Goal: Communication & Community: Answer question/provide support

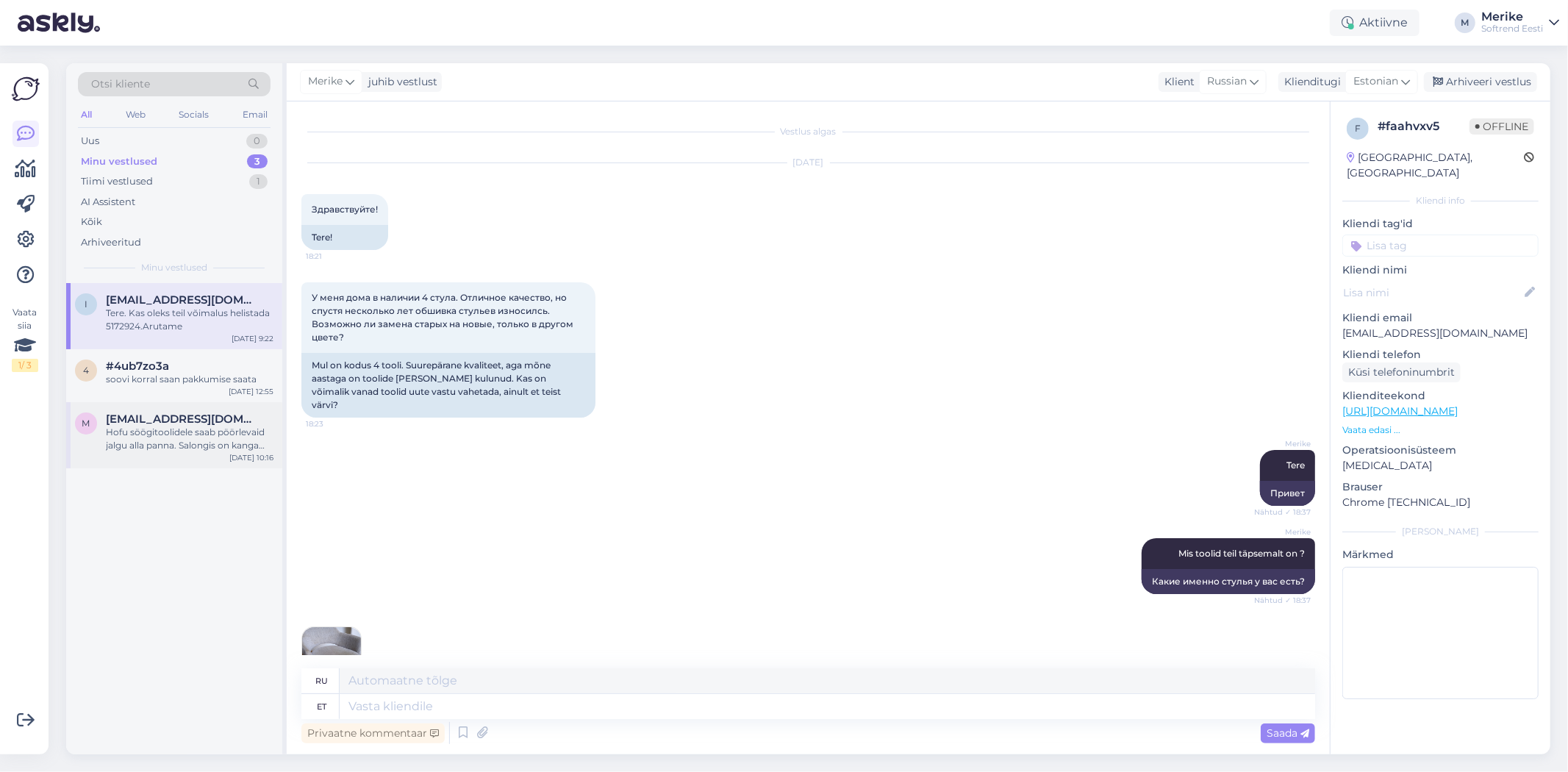
scroll to position [408, 0]
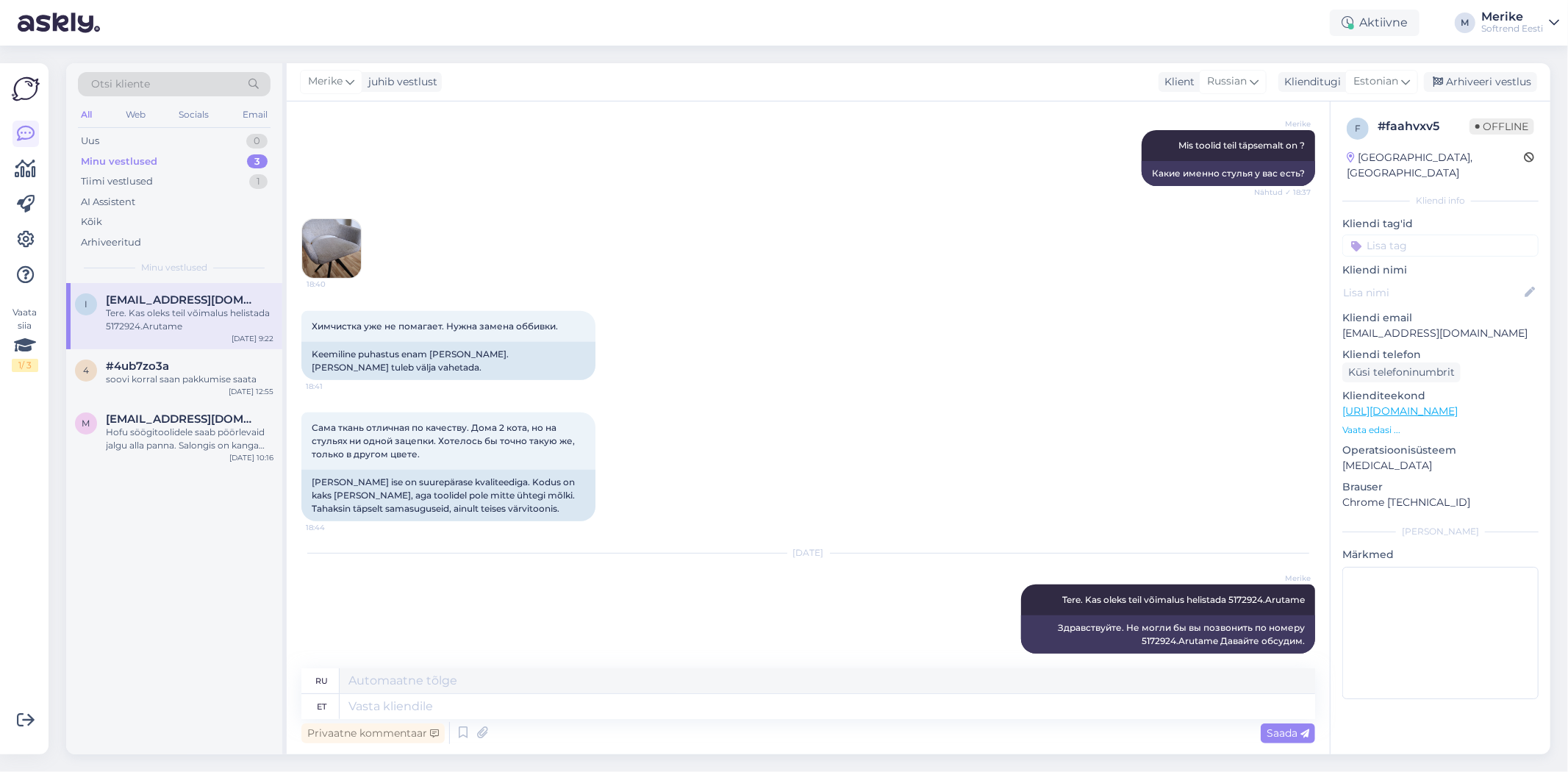
click at [137, 158] on div "Minu vestlused" at bounding box center [119, 161] width 77 height 15
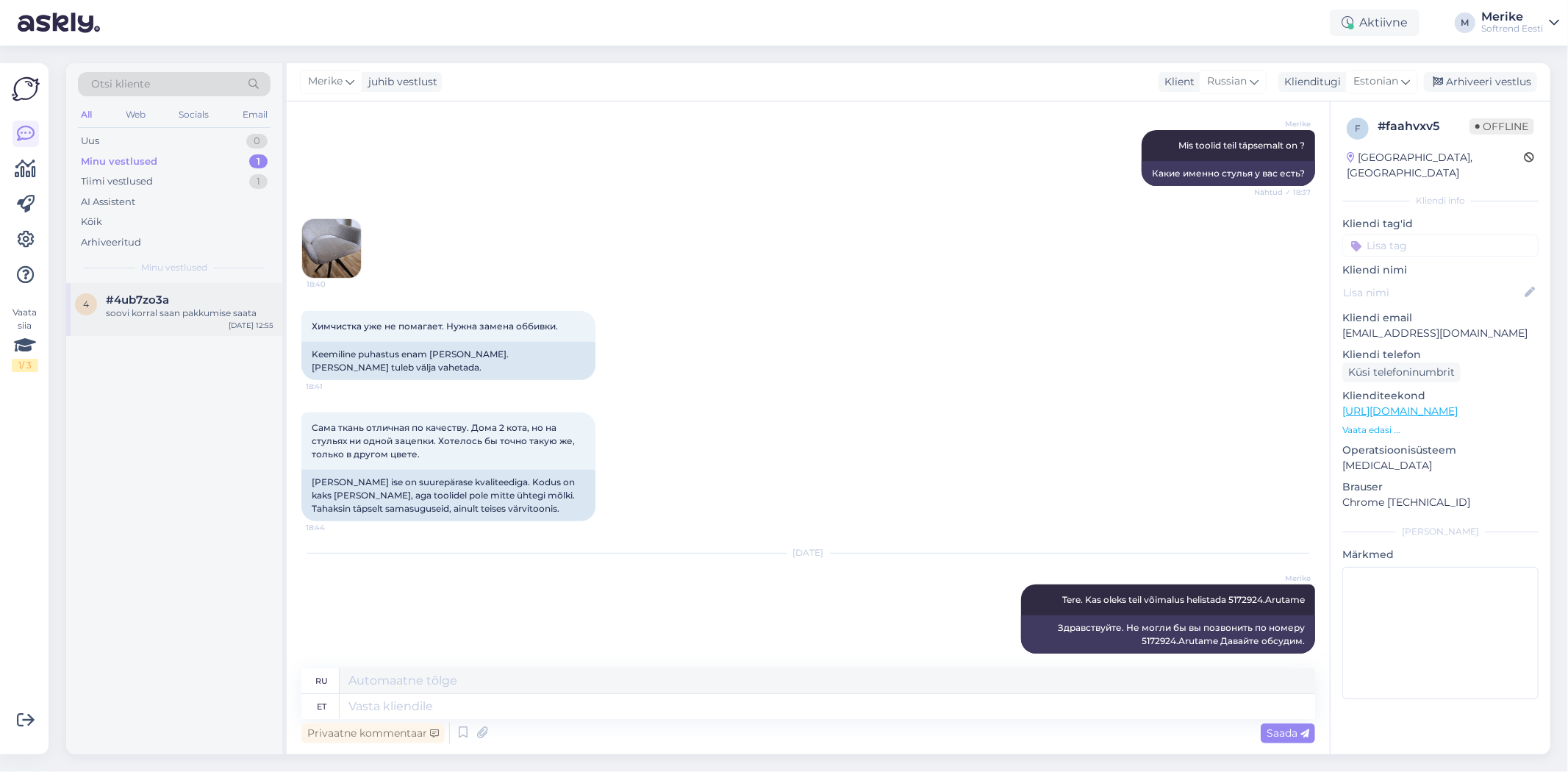
click at [152, 305] on span "#4ub7zo3a" at bounding box center [137, 300] width 64 height 13
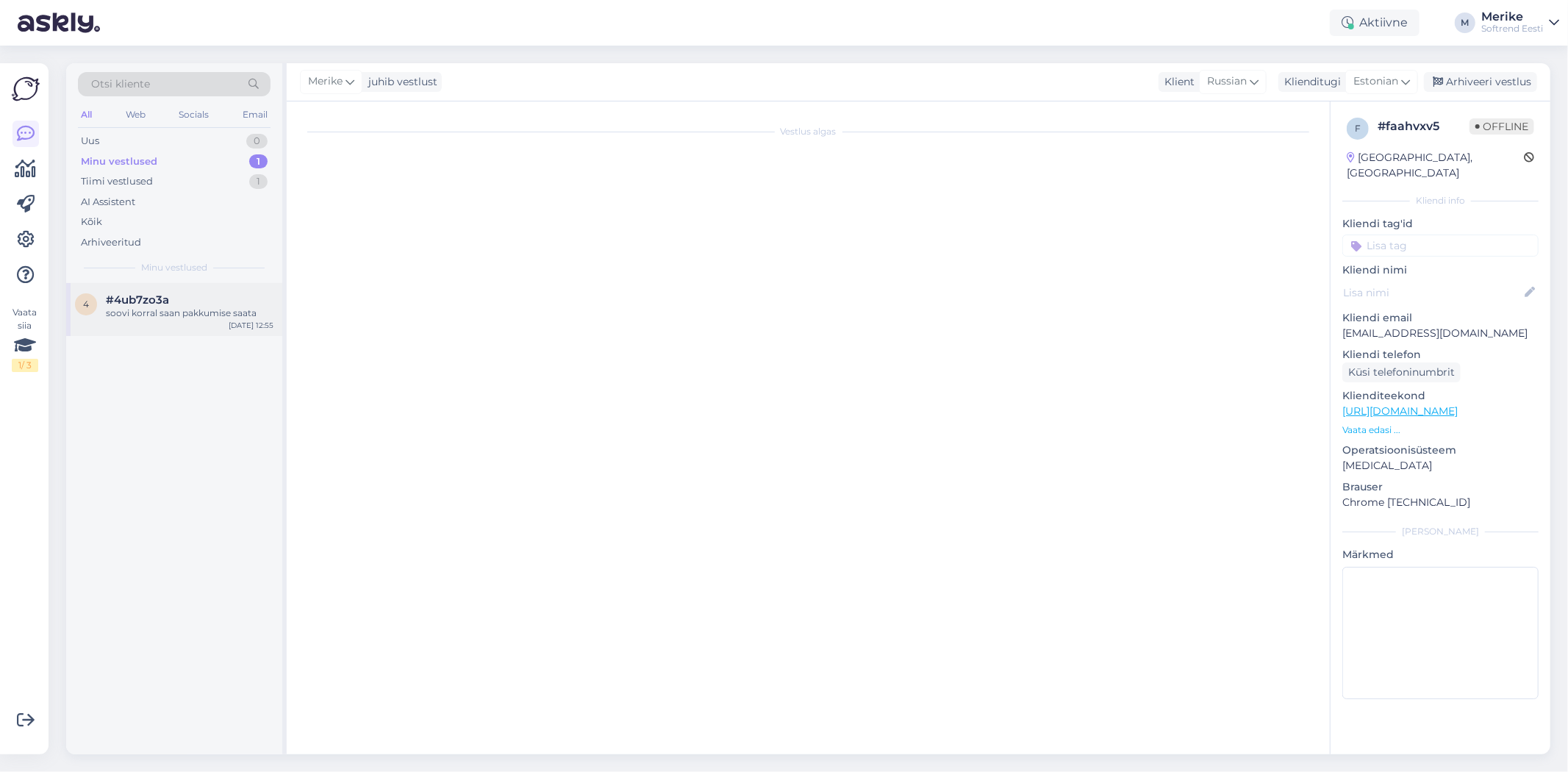
scroll to position [604, 0]
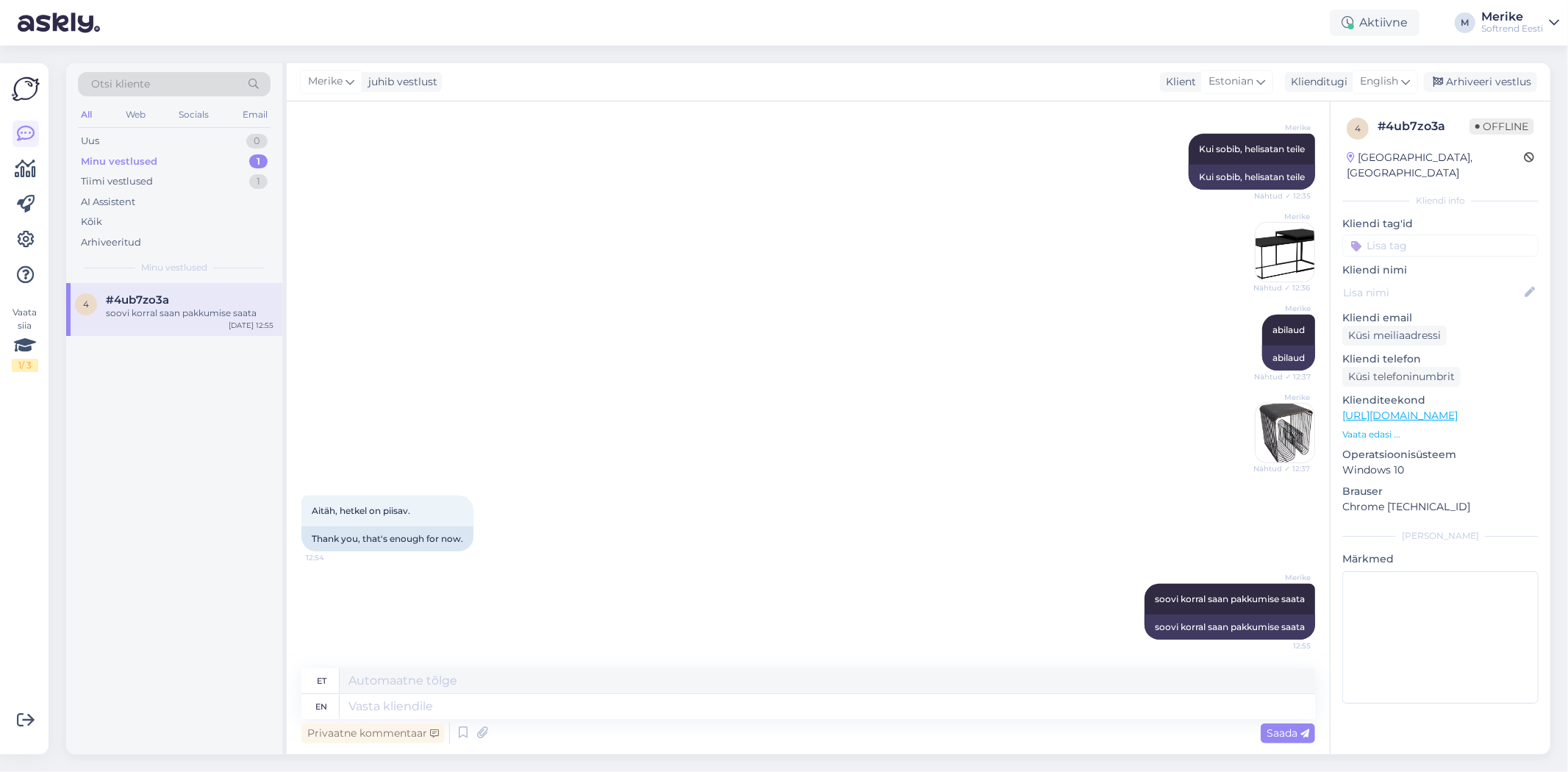
click at [87, 113] on div "All" at bounding box center [86, 114] width 17 height 19
click at [160, 305] on span "#4ub7zo3a" at bounding box center [137, 300] width 64 height 13
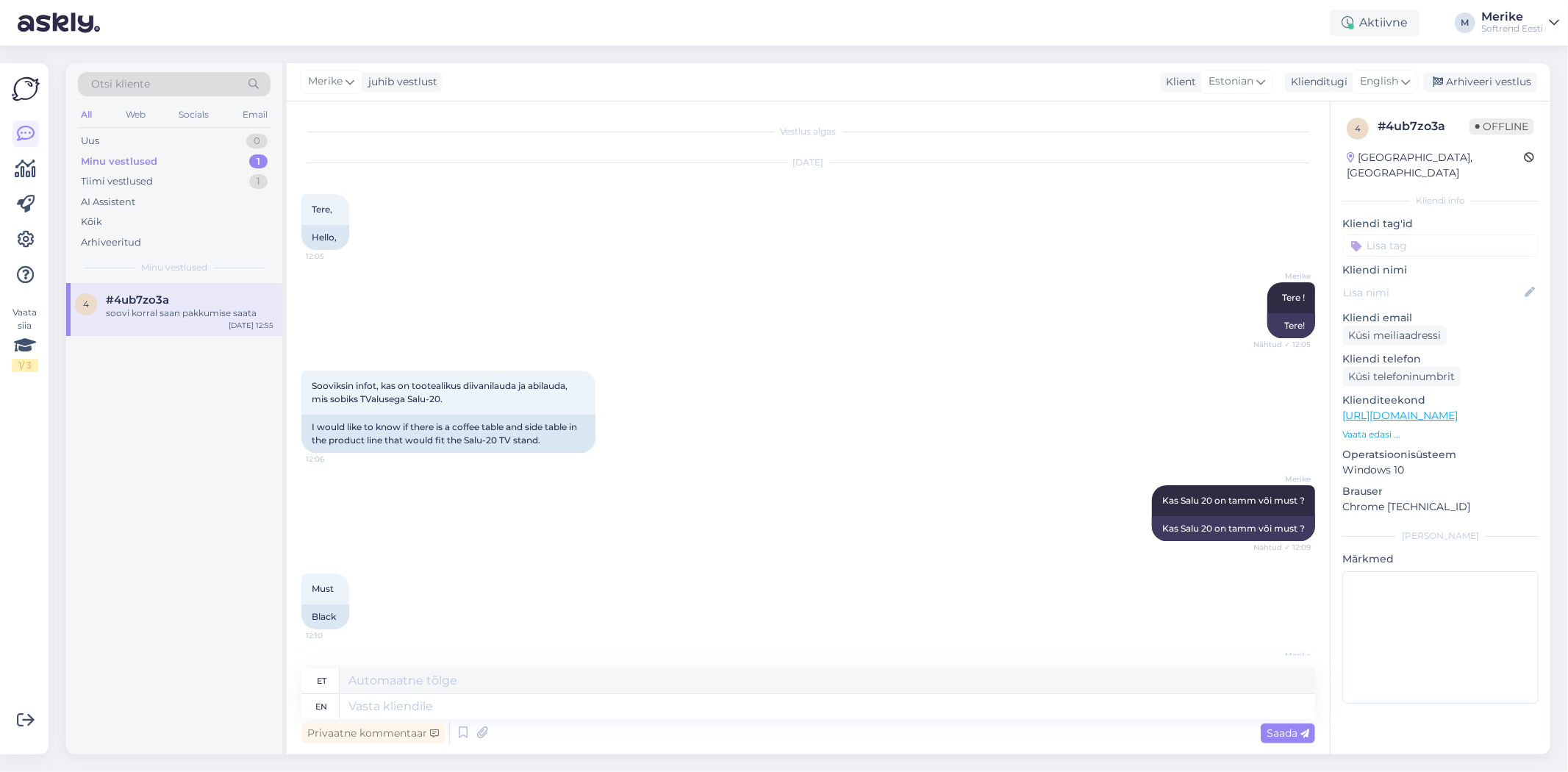
click at [119, 158] on div "Minu vestlused" at bounding box center [119, 161] width 77 height 15
click at [385, 79] on div "juhib vestlust" at bounding box center [399, 82] width 75 height 16
click at [491, 240] on div "[DATE] Tere, 12:05 Hello," at bounding box center [808, 206] width 1014 height 119
click at [98, 220] on div "Kõik" at bounding box center [91, 222] width 21 height 15
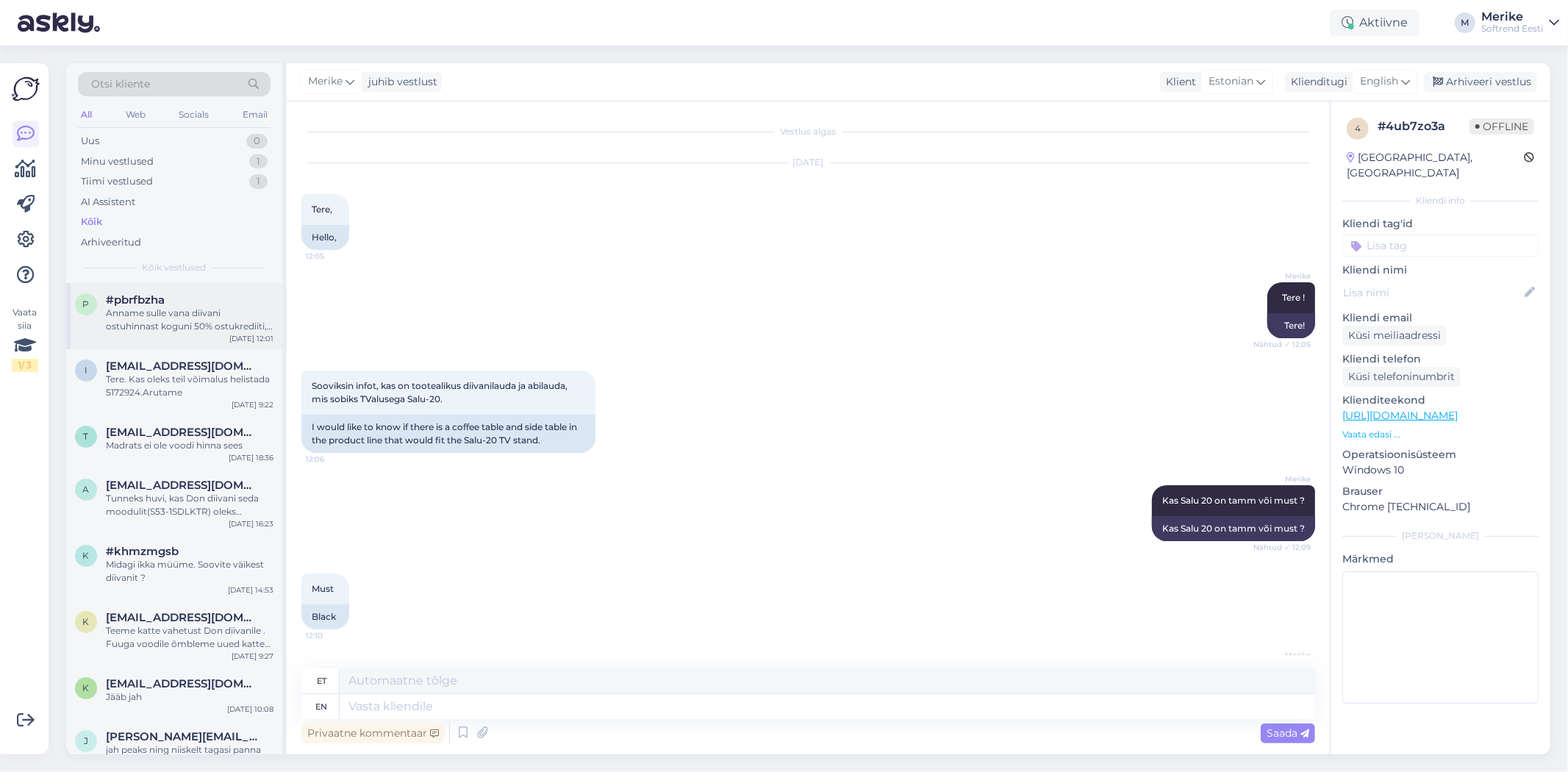
click at [202, 316] on div "Anname sulle vana diivani ostuhinnast koguni 50% ostukrediiti, [PERSON_NAME] ka…" at bounding box center [190, 319] width 168 height 27
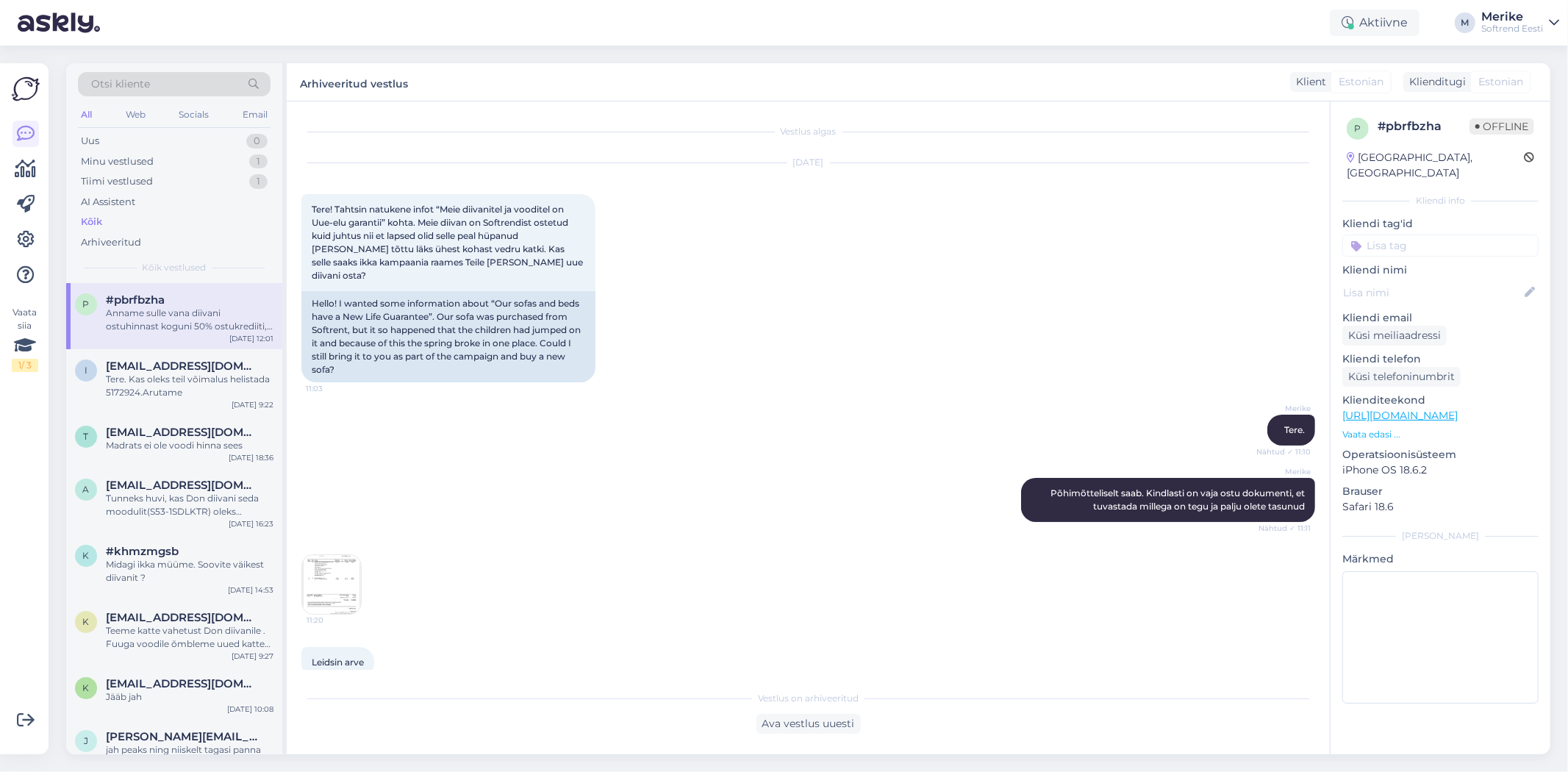
scroll to position [329, 0]
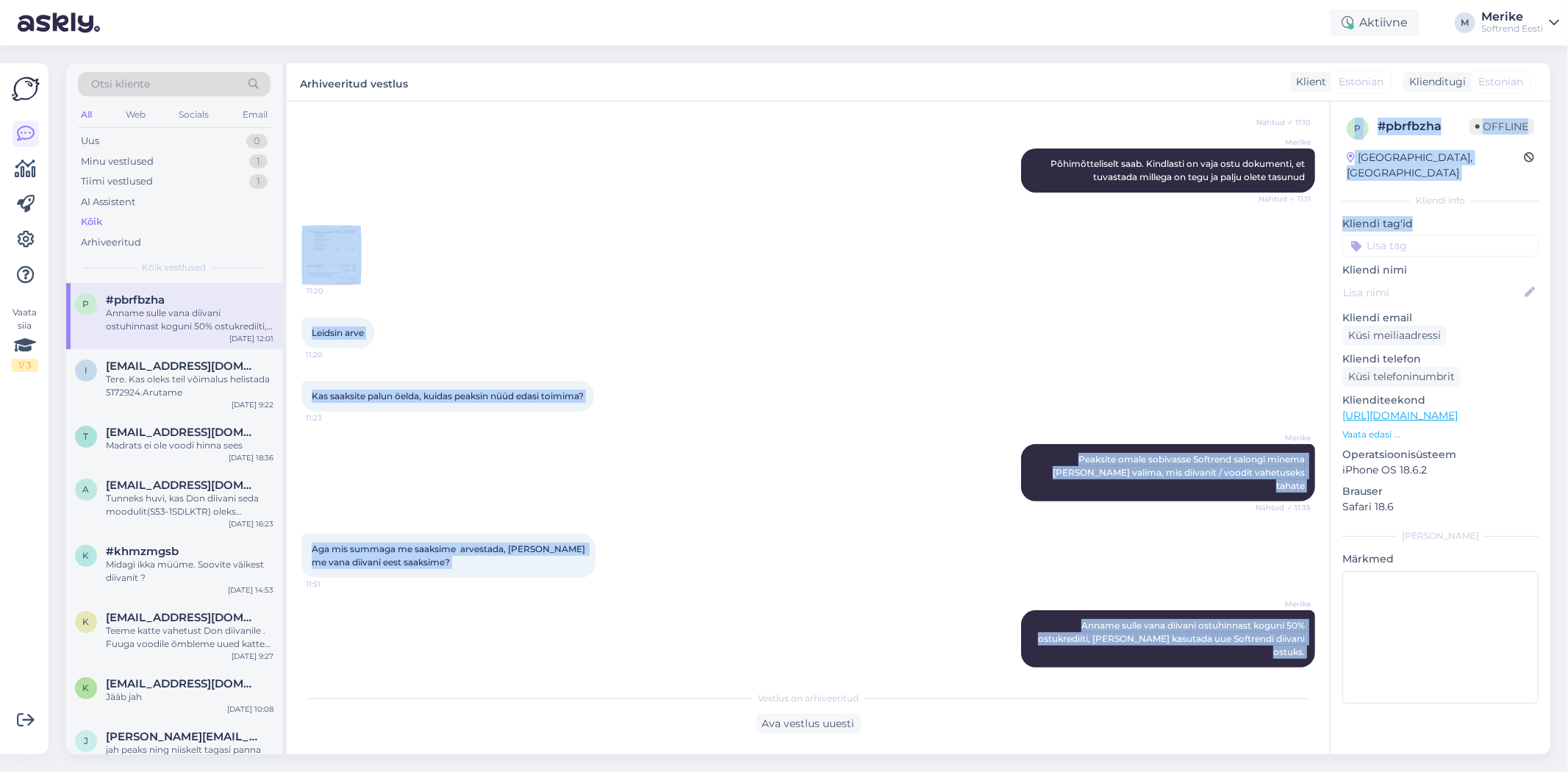
drag, startPoint x: 1510, startPoint y: 210, endPoint x: 1527, endPoint y: 210, distance: 17.0
click at [1527, 210] on div "Vestlus algas [DATE] Tere! Tahtsin natukene infot “Meie diivanitel ja vooditel …" at bounding box center [919, 428] width 1264 height 653
